Goal: Transaction & Acquisition: Purchase product/service

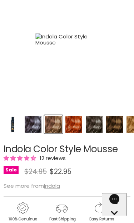
scroll to position [107, 0]
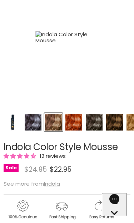
click at [55, 123] on img "Product thumbnails" at bounding box center [53, 122] width 17 height 17
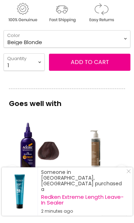
scroll to position [305, 0]
click at [128, 42] on select "Beige Blonde Honey Blonde Medium Blonde Dark Blonde Medium Brown Strawberry Ros…" at bounding box center [67, 38] width 127 height 17
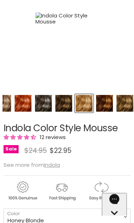
scroll to position [126, 0]
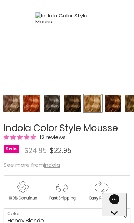
click at [93, 67] on div "Indola Color Style Mousse image. Click or Scroll to Zoom." at bounding box center [67, 18] width 127 height 127
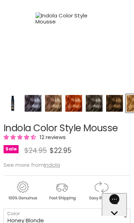
click at [103, 166] on div "See more from [GEOGRAPHIC_DATA]" at bounding box center [67, 165] width 127 height 6
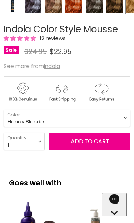
click at [129, 120] on select "Beige Blonde Honey Blonde Medium Blonde Dark Blonde Medium Brown Strawberry Ros…" at bounding box center [67, 118] width 127 height 17
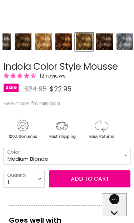
click at [127, 156] on select "Beige Blonde Honey Blonde Medium Blonde Dark Blonde Medium Brown Strawberry Ros…" at bounding box center [67, 155] width 127 height 17
select select "Beige Blonde"
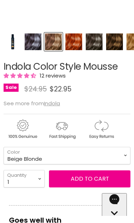
click at [57, 43] on img "Product thumbnails" at bounding box center [53, 42] width 17 height 17
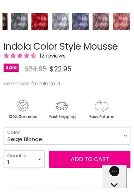
click at [103, 22] on img "Product thumbnails" at bounding box center [100, 21] width 17 height 17
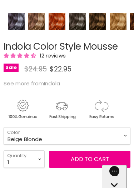
scroll to position [0, 17]
click at [91, 161] on button "Add to cart" at bounding box center [89, 158] width 81 height 17
click at [90, 159] on button "Add to cart" at bounding box center [89, 158] width 81 height 17
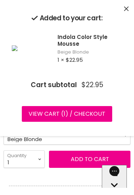
click at [86, 118] on link "View cart ( 1 ) / Checkout" at bounding box center [67, 114] width 90 height 16
